Goal: Task Accomplishment & Management: Manage account settings

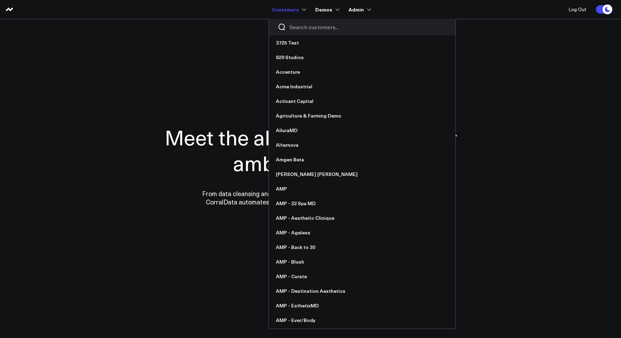
click at [296, 20] on div at bounding box center [362, 27] width 186 height 17
click at [296, 24] on input "Search customers input" at bounding box center [367, 27] width 157 height 8
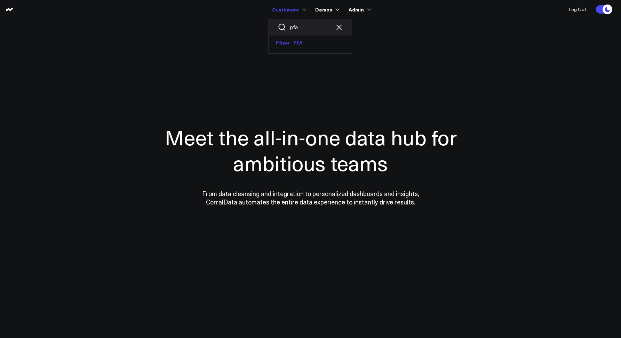
type input "pfa"
click at [297, 41] on link "Pfizer - PFA" at bounding box center [310, 42] width 83 height 15
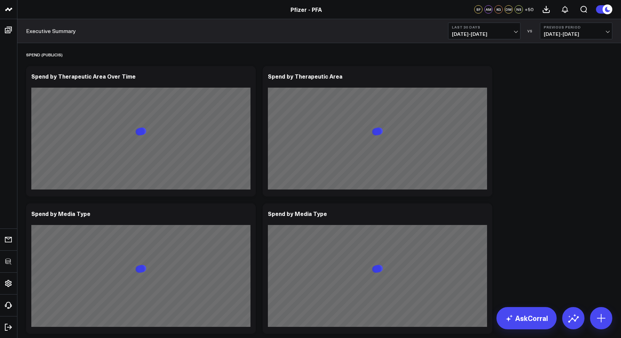
click at [8, 283] on icon at bounding box center [8, 283] width 8 height 8
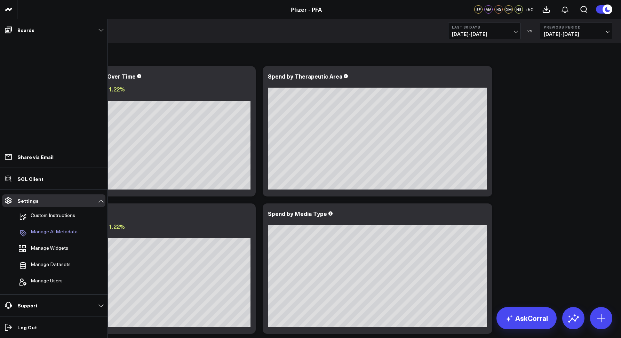
click at [44, 233] on p "Manage AI Metadata" at bounding box center [54, 233] width 47 height 8
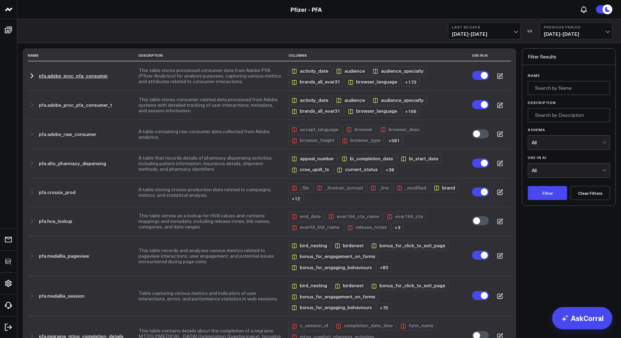
click at [30, 77] on icon "button" at bounding box center [32, 76] width 8 height 8
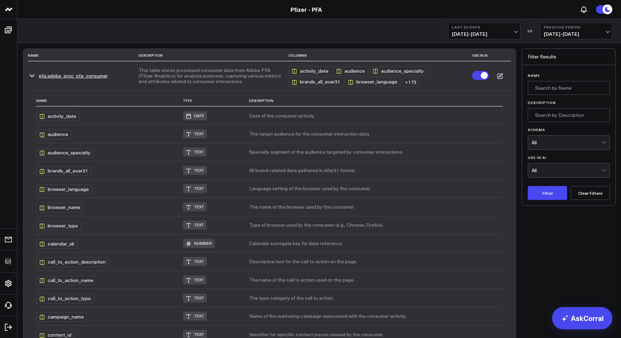
click at [32, 77] on icon "button" at bounding box center [32, 76] width 8 height 8
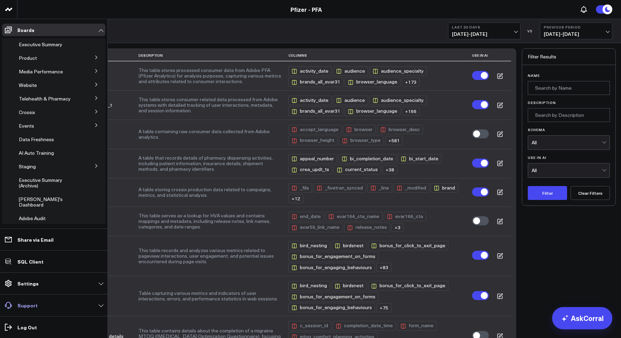
click at [43, 306] on link "Support" at bounding box center [53, 305] width 103 height 13
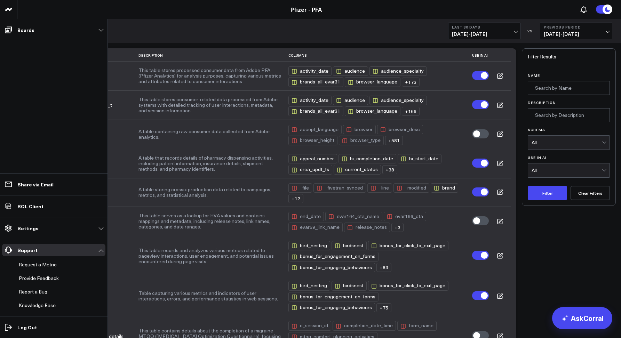
click at [36, 231] on link "Settings" at bounding box center [53, 228] width 103 height 13
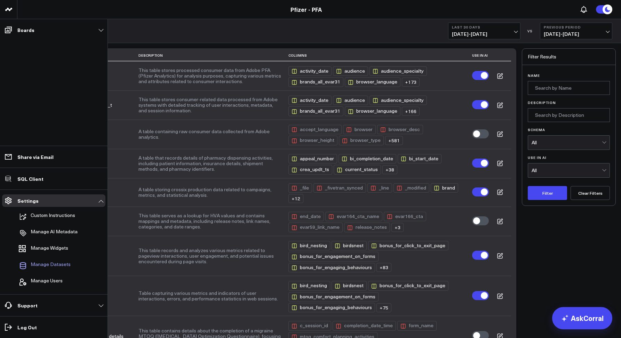
click at [47, 262] on span "Manage Datasets" at bounding box center [51, 266] width 40 height 8
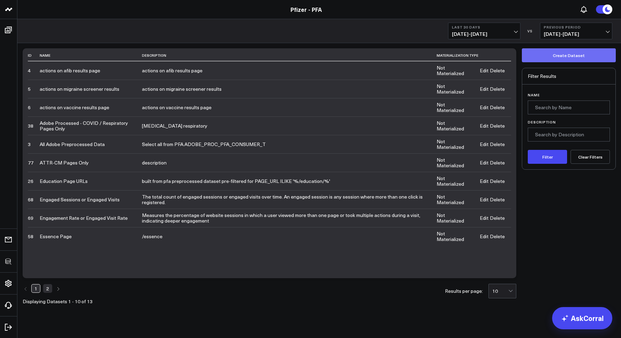
click at [527, 56] on button "Create Dataset" at bounding box center [569, 55] width 94 height 14
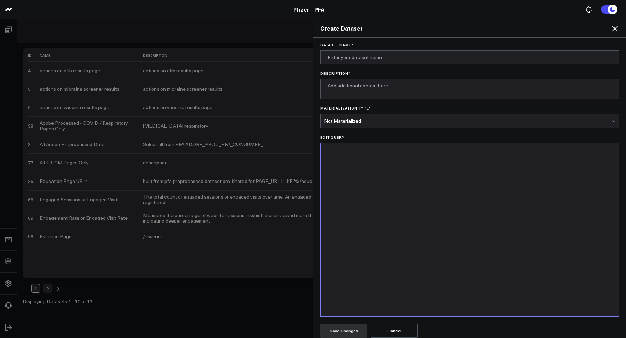
click at [616, 25] on icon at bounding box center [615, 28] width 8 height 8
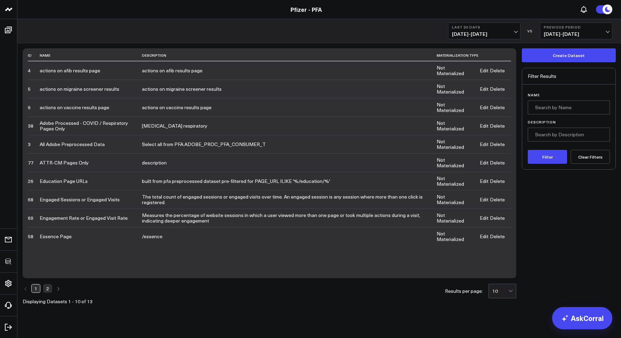
click at [484, 72] on link "Edit" at bounding box center [484, 71] width 9 height 6
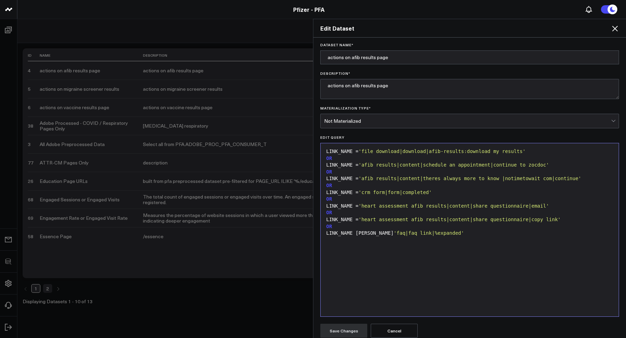
click at [614, 29] on icon at bounding box center [615, 29] width 6 height 6
